Goal: Information Seeking & Learning: Find specific fact

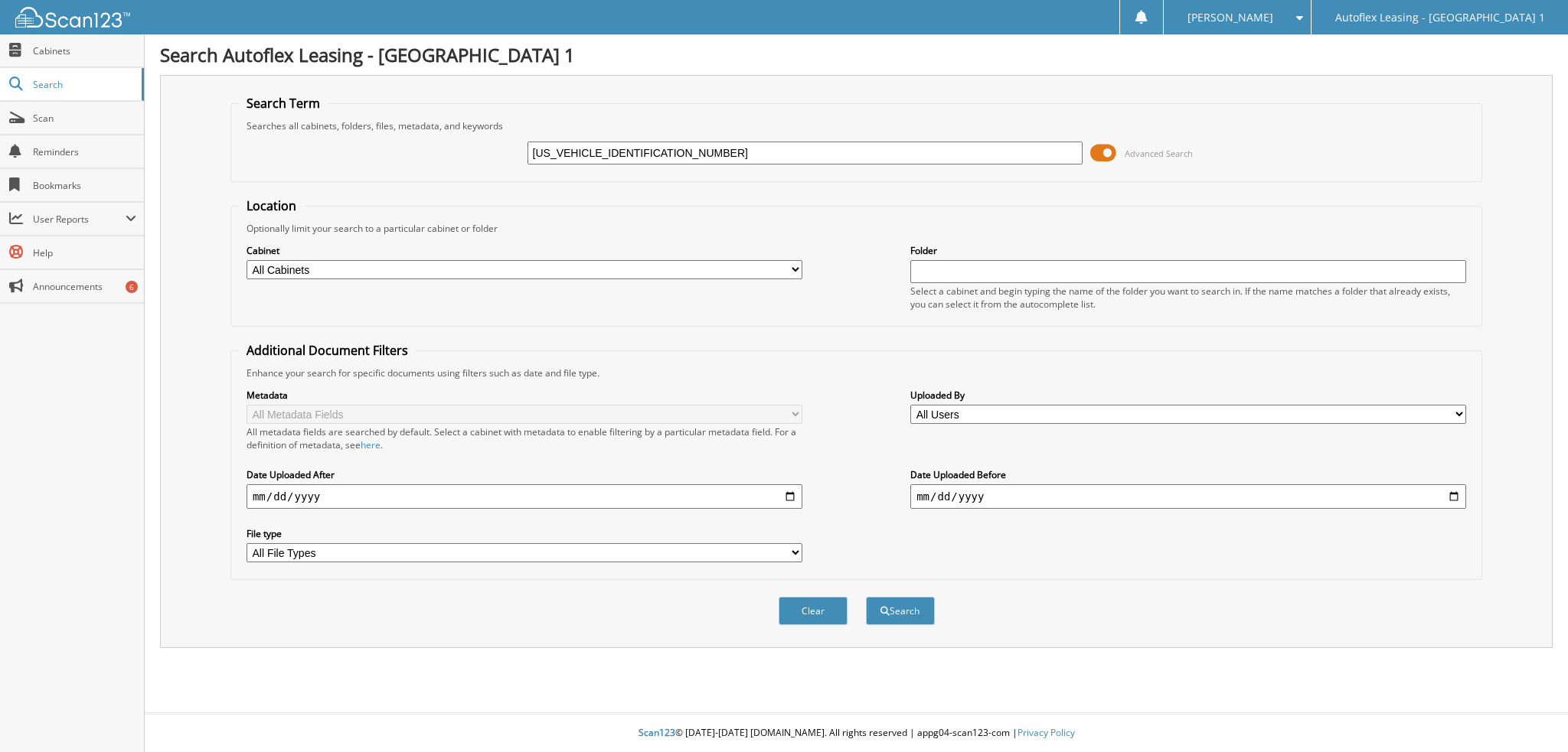
drag, startPoint x: 606, startPoint y: 149, endPoint x: 491, endPoint y: 139, distance: 115.4
click at [491, 139] on div "[US_VEHICLE_IDENTIFICATION_NUMBER] Advanced Search" at bounding box center [856, 153] width 1235 height 41
type input "033567"
click at [1100, 153] on span at bounding box center [1103, 153] width 26 height 23
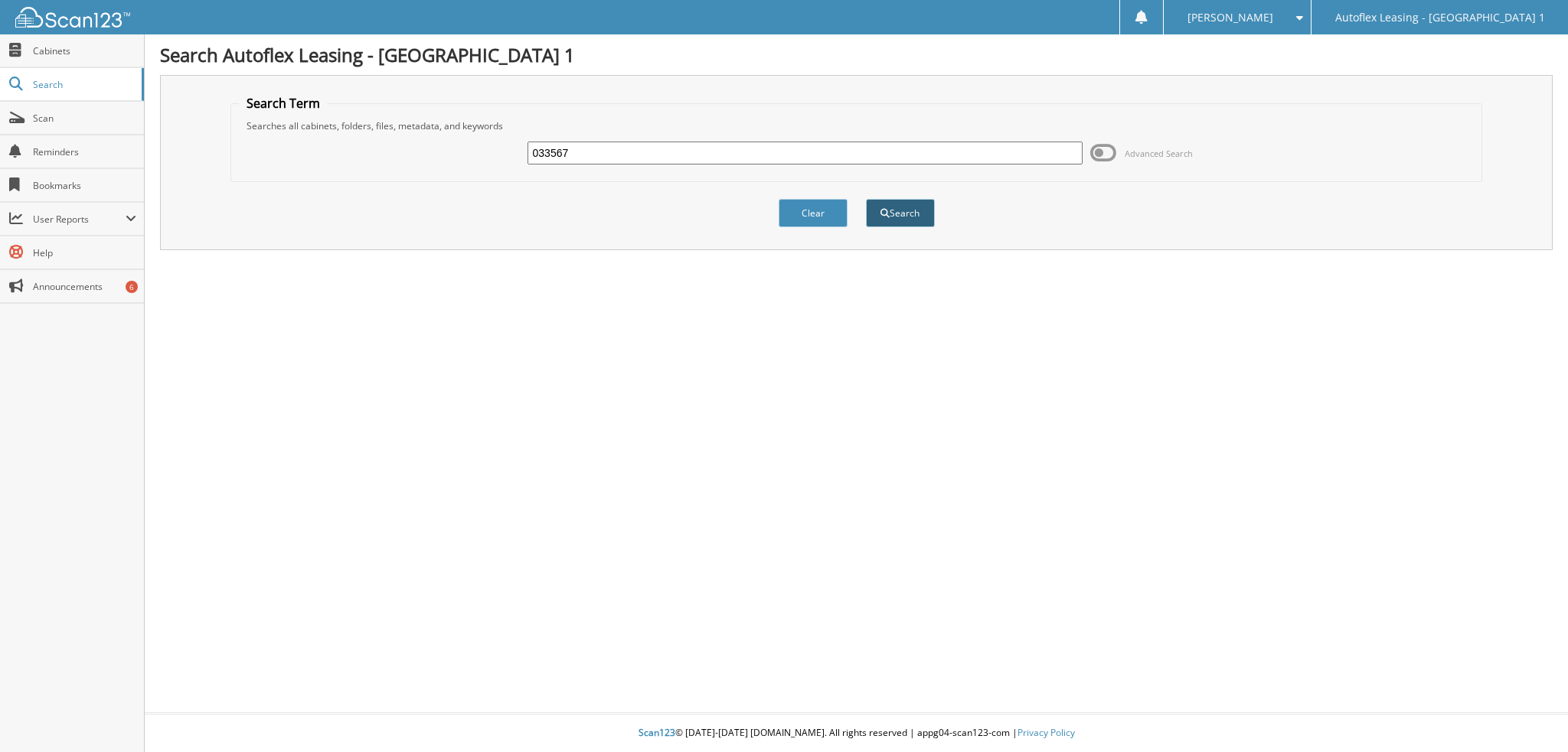
click at [891, 210] on button "Search" at bounding box center [899, 213] width 69 height 29
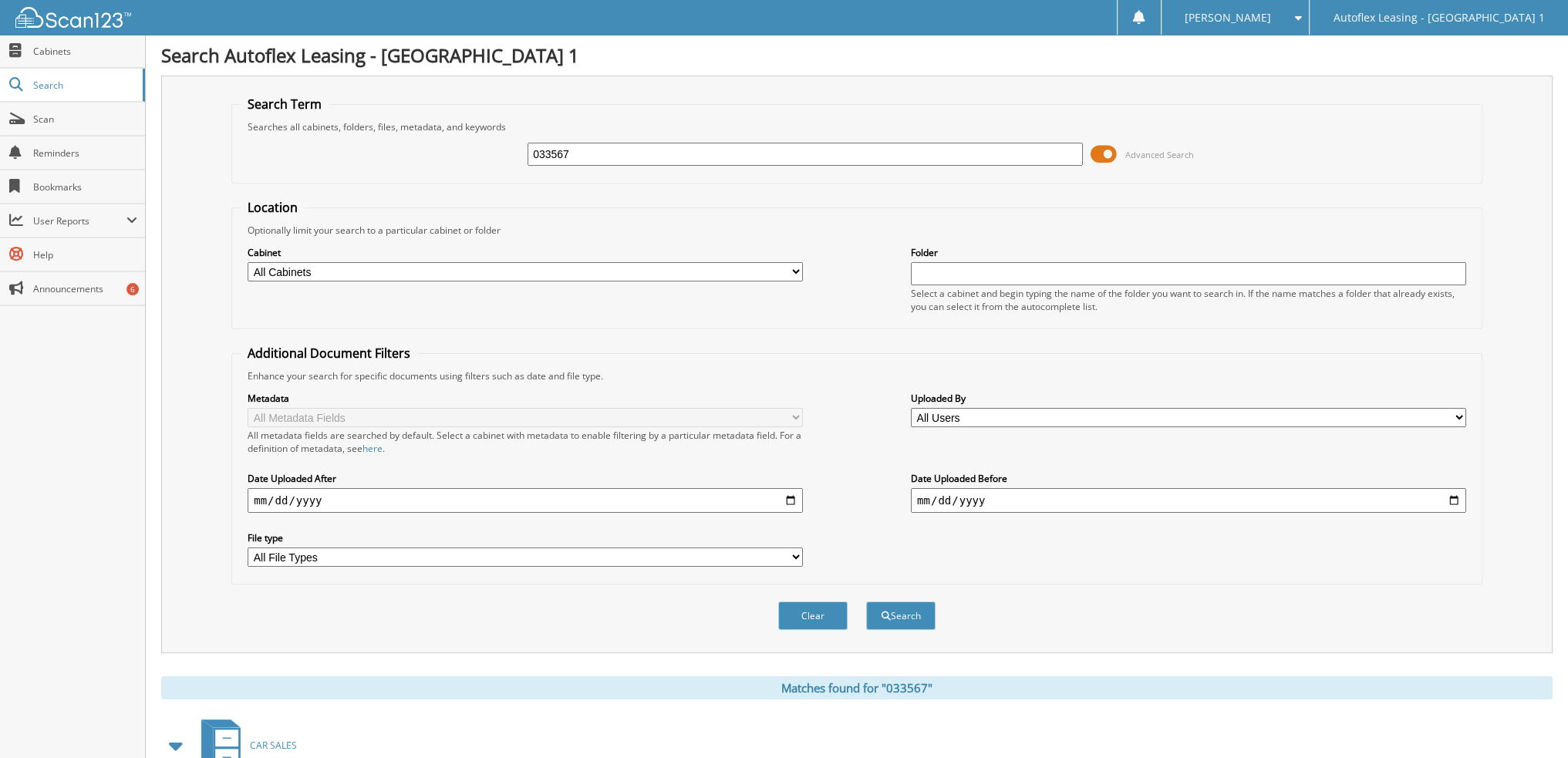
click at [1113, 160] on span at bounding box center [1103, 154] width 26 height 23
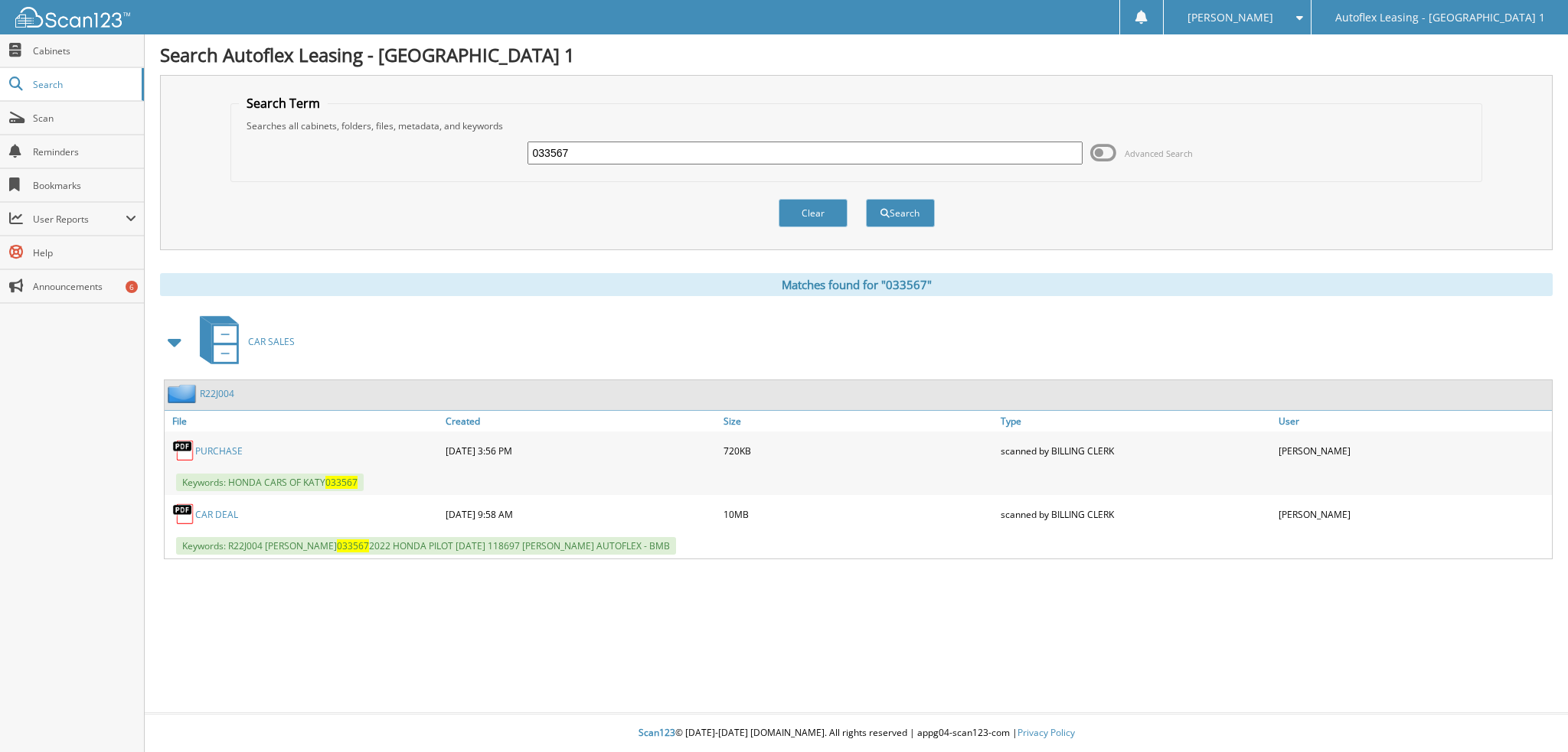
click at [210, 509] on link "CAR DEAL" at bounding box center [217, 514] width 43 height 13
